Goal: Find specific page/section: Find specific page/section

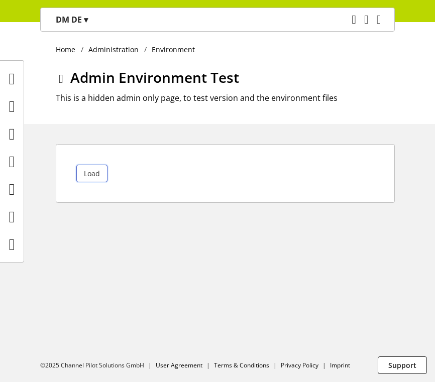
click at [90, 168] on span "Load" at bounding box center [92, 173] width 16 height 11
click at [340, 191] on div "Load" at bounding box center [225, 173] width 339 height 59
click at [241, 131] on div "Home Administration Environment Admin Environment Test This is a hidden admin o…" at bounding box center [217, 124] width 435 height 205
click at [95, 173] on span "Load" at bounding box center [92, 173] width 16 height 11
click at [92, 176] on span "Load" at bounding box center [92, 173] width 16 height 11
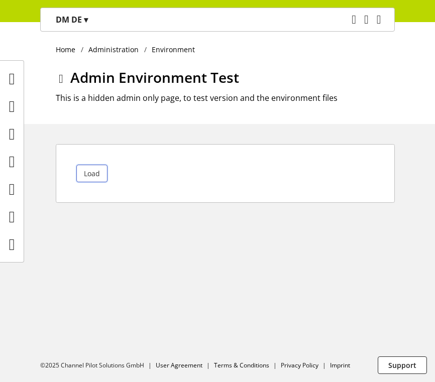
click at [85, 173] on span "Load" at bounding box center [92, 173] width 16 height 11
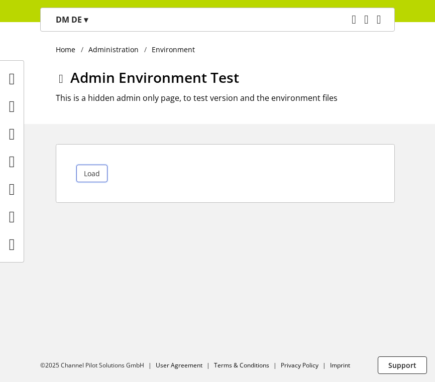
click at [85, 173] on span "Load" at bounding box center [92, 173] width 16 height 11
click at [110, 193] on div "Load" at bounding box center [225, 173] width 339 height 59
click at [103, 179] on button "Load" at bounding box center [91, 174] width 31 height 18
click at [95, 170] on button "Load" at bounding box center [87, 171] width 23 height 12
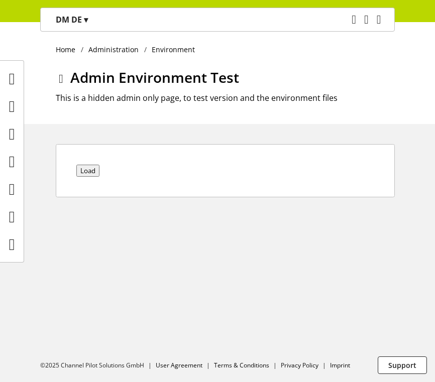
click at [95, 170] on button "Load" at bounding box center [87, 171] width 23 height 12
click at [92, 172] on button "Load" at bounding box center [87, 171] width 23 height 12
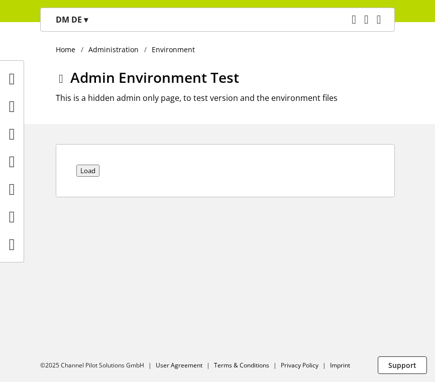
click at [93, 168] on button "Load" at bounding box center [87, 171] width 23 height 12
click at [94, 171] on button "Load" at bounding box center [87, 171] width 23 height 12
click at [84, 164] on div "Load" at bounding box center [225, 170] width 339 height 53
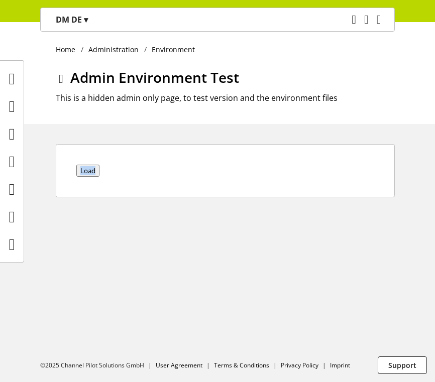
click at [84, 164] on div "Load" at bounding box center [225, 170] width 339 height 53
click at [90, 170] on button "Load" at bounding box center [87, 171] width 23 height 12
click at [144, 151] on div "Load" at bounding box center [225, 170] width 339 height 53
click at [95, 170] on button "Load" at bounding box center [87, 171] width 23 height 12
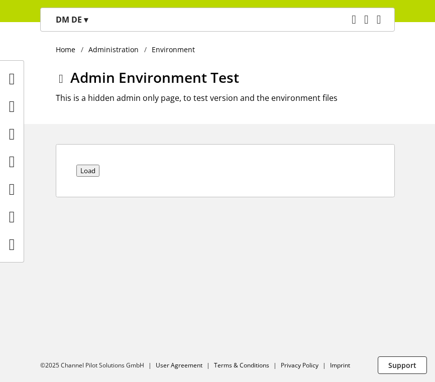
click at [93, 174] on button "Load" at bounding box center [87, 171] width 23 height 12
click at [91, 172] on button "Load" at bounding box center [87, 171] width 23 height 12
click at [87, 172] on button "Load" at bounding box center [87, 171] width 23 height 12
click at [90, 172] on button "Load" at bounding box center [87, 171] width 23 height 12
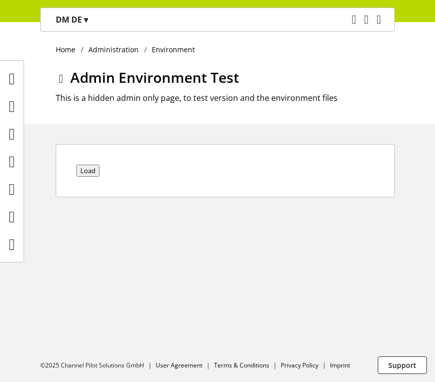
click at [90, 172] on button "Load" at bounding box center [87, 171] width 23 height 12
click at [87, 173] on button "Load" at bounding box center [87, 171] width 23 height 12
click at [90, 166] on button "Load" at bounding box center [87, 171] width 23 height 12
click at [90, 168] on button "Load" at bounding box center [87, 171] width 23 height 12
click at [87, 172] on button "Load" at bounding box center [87, 171] width 23 height 12
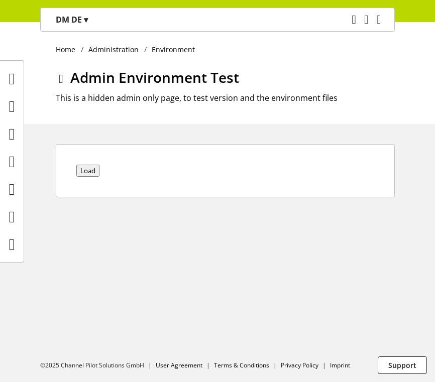
click at [87, 172] on button "Load" at bounding box center [87, 171] width 23 height 12
click at [82, 173] on button "Load" at bounding box center [87, 171] width 23 height 12
click at [87, 170] on button "Load" at bounding box center [87, 171] width 23 height 12
